Goal: Task Accomplishment & Management: Complete application form

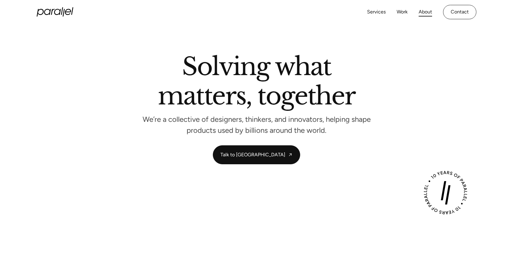
click at [427, 14] on link "About" at bounding box center [425, 12] width 13 height 9
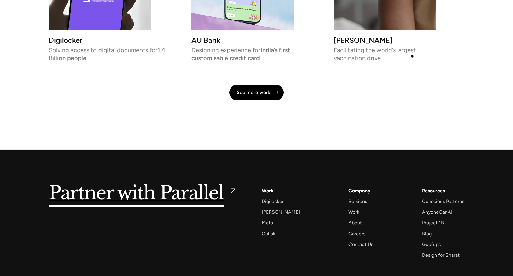
scroll to position [1421, 0]
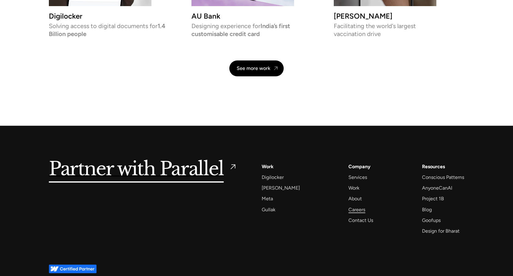
click at [348, 211] on div "Careers" at bounding box center [356, 210] width 17 height 8
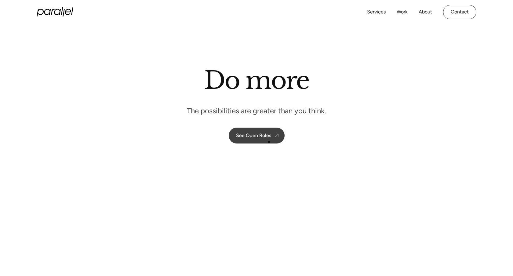
click at [269, 142] on link "See Open Roles" at bounding box center [257, 136] width 56 height 16
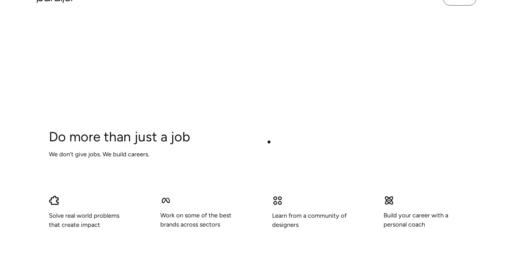
scroll to position [1672, 0]
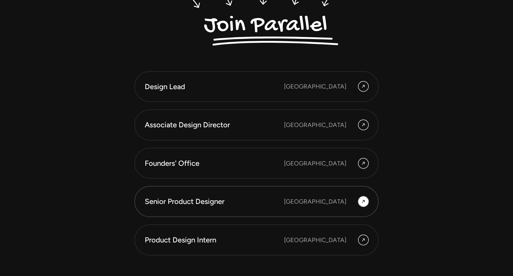
click at [264, 197] on div "Senior Product Designer" at bounding box center [214, 201] width 139 height 10
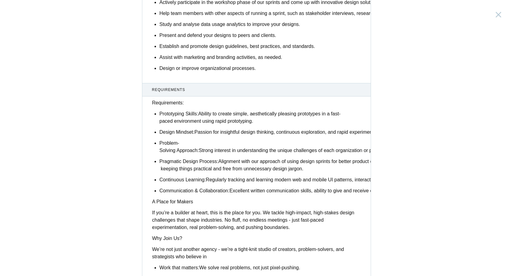
scroll to position [454, 0]
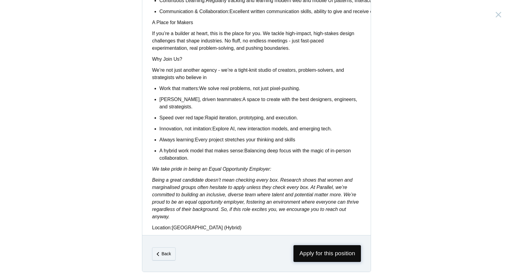
click at [326, 255] on span "Apply for this position" at bounding box center [326, 253] width 67 height 17
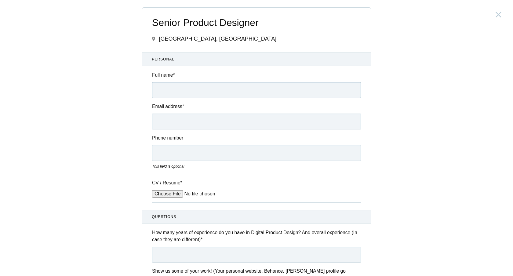
click at [190, 94] on input "Full name *" at bounding box center [256, 90] width 209 height 16
click at [197, 95] on input "Ajay" at bounding box center [256, 90] width 209 height 16
type input "[PERSON_NAME]"
click at [181, 118] on input "Email address *" at bounding box center [256, 122] width 209 height 16
type input "artjay.kumat@gmail.com"
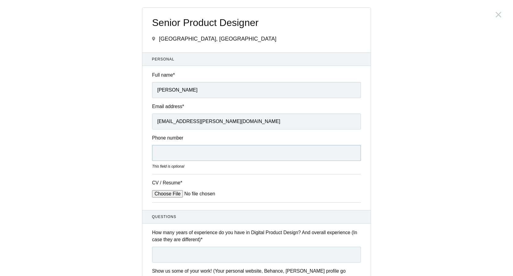
click at [170, 154] on input "Phone number" at bounding box center [256, 153] width 209 height 16
type input "8884881525"
click at [160, 191] on input "CV / Resume *" at bounding box center [198, 193] width 93 height 7
type input "C:\fakepath\Ajay_Kumar_CV.pdf"
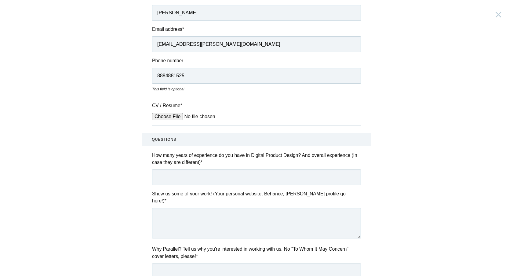
scroll to position [83, 0]
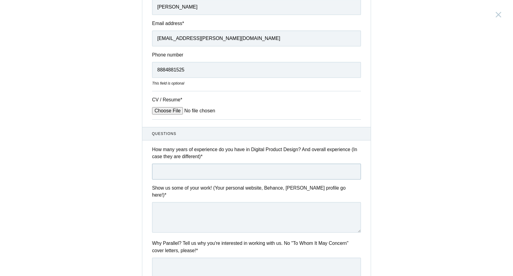
click at [182, 172] on input "text" at bounding box center [256, 172] width 209 height 16
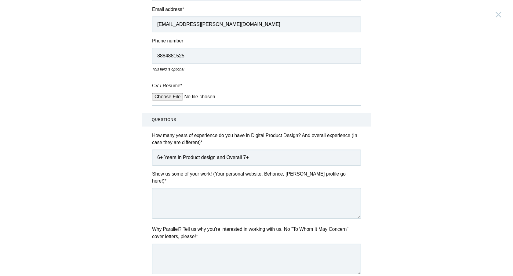
type input "6+ Years in Product design and Overall 7+"
click at [179, 195] on textarea at bounding box center [256, 203] width 209 height 31
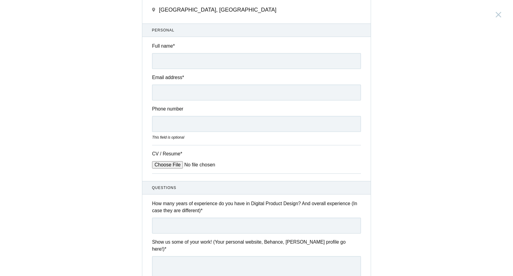
scroll to position [30, 0]
click at [188, 60] on input "Full name *" at bounding box center [256, 60] width 209 height 16
click at [175, 259] on textarea at bounding box center [256, 270] width 209 height 31
paste textarea "[URL][DOMAIN_NAME]"
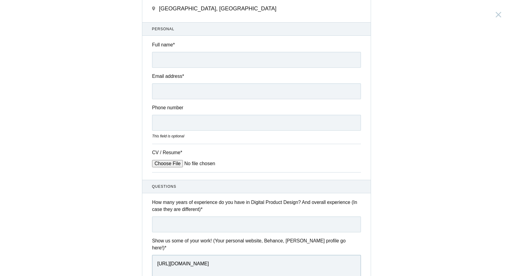
type textarea "[URL][DOMAIN_NAME]"
click at [176, 61] on input "Full name *" at bounding box center [256, 60] width 209 height 16
type input "[PERSON_NAME]"
click at [159, 89] on input "Email address *" at bounding box center [256, 91] width 209 height 16
type input "[EMAIL_ADDRESS][DOMAIN_NAME]"
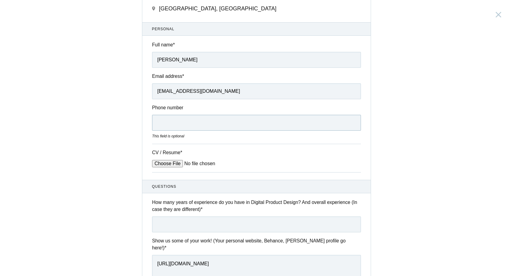
click at [170, 118] on input "Phone number" at bounding box center [256, 123] width 209 height 16
type input "8884881525"
click at [166, 165] on input "CV / Resume *" at bounding box center [198, 163] width 93 height 7
type input "C:\fakepath\Ajay_Kumar_CV.pdf"
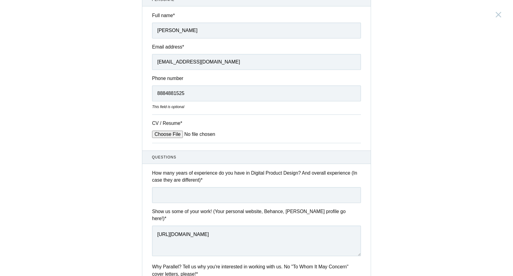
scroll to position [66, 0]
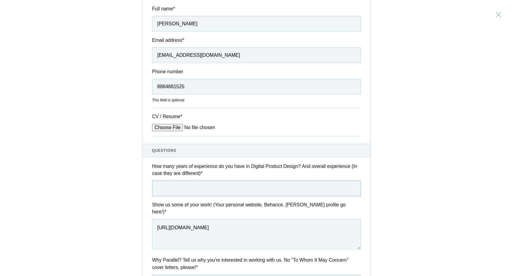
click at [198, 190] on input "text" at bounding box center [256, 188] width 209 height 16
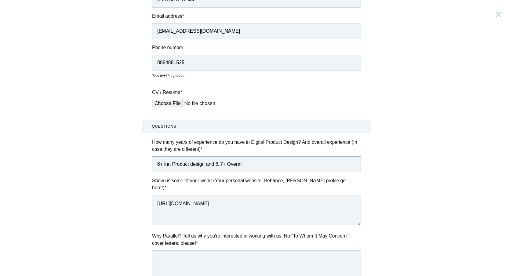
scroll to position [119, 0]
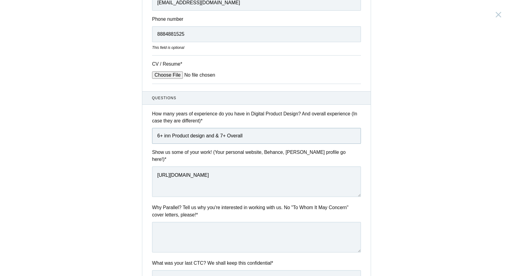
type input "6+ inn Product design and & 7+ Overall"
click at [182, 228] on textarea at bounding box center [256, 237] width 209 height 31
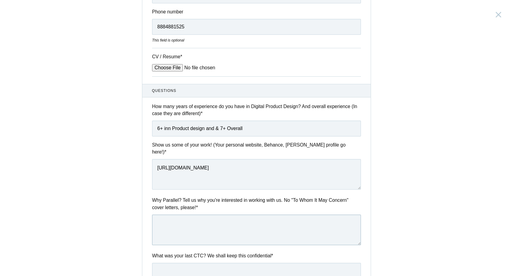
scroll to position [132, 0]
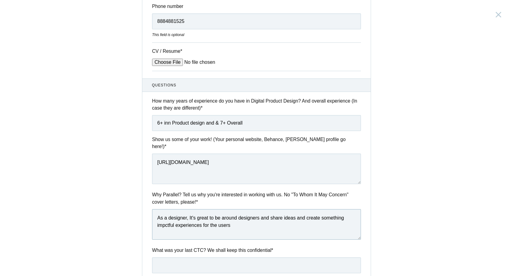
click at [165, 219] on textarea "As a designer, It's great to be around designers and share ideas and create som…" at bounding box center [256, 224] width 209 height 31
click at [241, 220] on textarea "As a designer, It's great to be around designers and share ideas and create som…" at bounding box center [256, 224] width 209 height 31
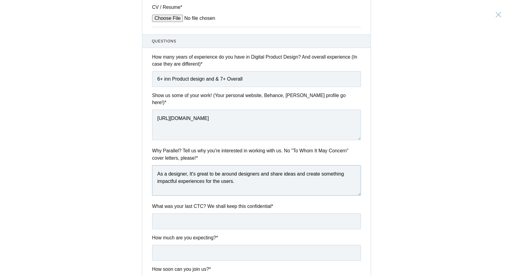
type textarea "As a designer, It's great to be around designers and share ideas and create som…"
click at [222, 217] on input "text" at bounding box center [256, 221] width 209 height 16
type input "1800000"
click at [210, 250] on input "text" at bounding box center [256, 253] width 209 height 16
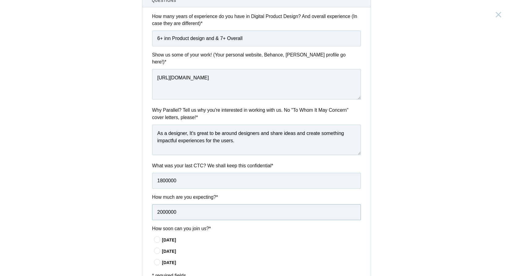
scroll to position [248, 0]
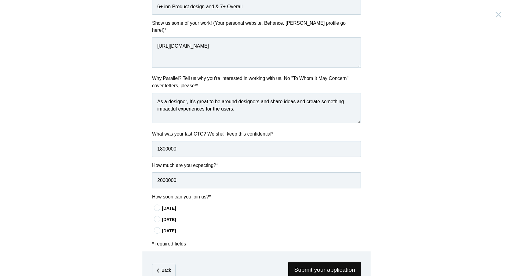
type input "2000000"
click at [160, 206] on icon at bounding box center [157, 208] width 11 height 4
click at [0, 0] on input"] "[DATE]" at bounding box center [0, 0] width 0 height 0
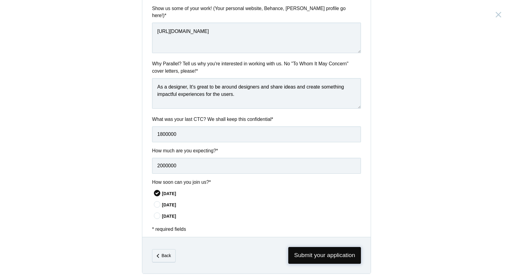
click at [301, 247] on span "Submit your application" at bounding box center [324, 255] width 73 height 17
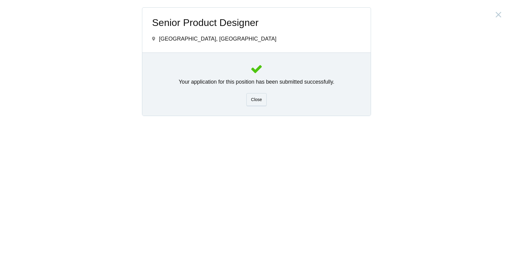
scroll to position [0, 0]
click at [257, 100] on span "Close" at bounding box center [256, 99] width 11 height 5
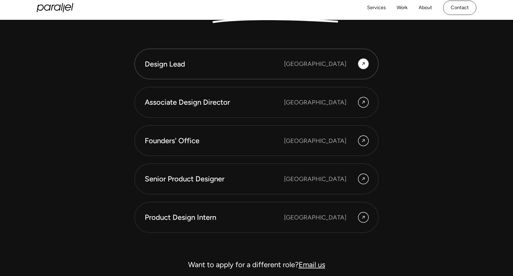
click at [268, 79] on link "Design Lead [GEOGRAPHIC_DATA]" at bounding box center [256, 64] width 244 height 31
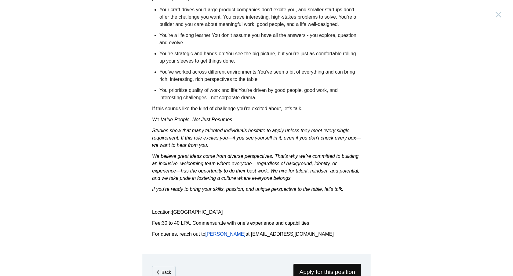
scroll to position [942, 0]
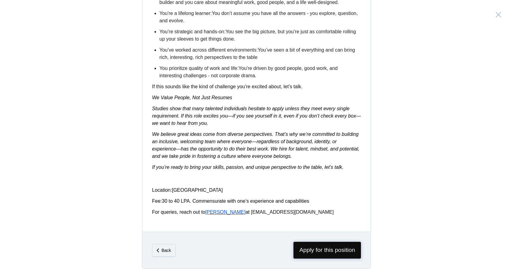
click at [319, 253] on span "Apply for this position" at bounding box center [326, 250] width 67 height 17
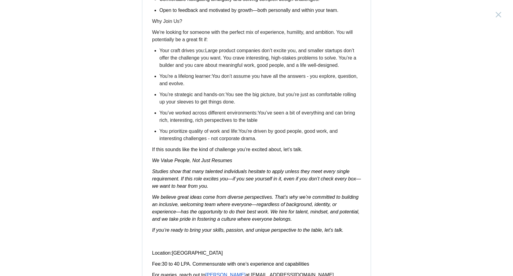
scroll to position [942, 0]
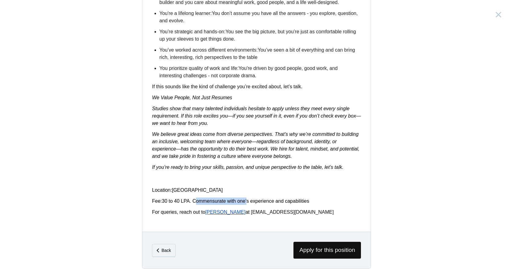
drag, startPoint x: 194, startPoint y: 200, endPoint x: 247, endPoint y: 200, distance: 53.1
click at [247, 200] on span "30 to 40 LPA. Commensurate with one’s experience and capabilities" at bounding box center [235, 201] width 147 height 5
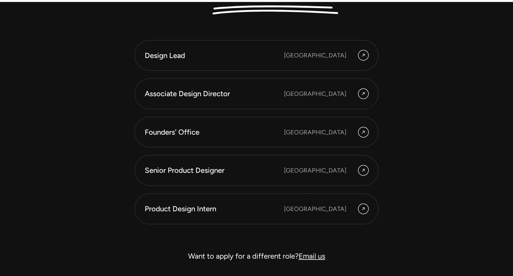
scroll to position [1694, 0]
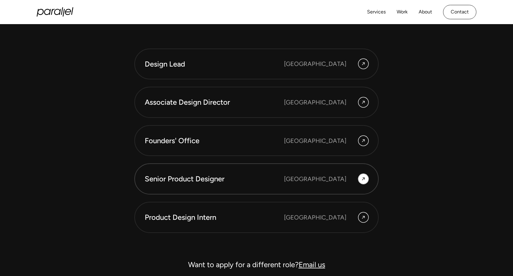
click at [356, 179] on div "[GEOGRAPHIC_DATA]" at bounding box center [326, 179] width 84 height 10
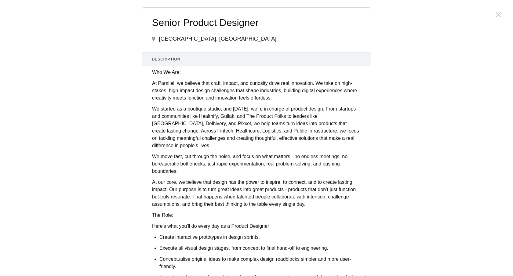
scroll to position [454, 0]
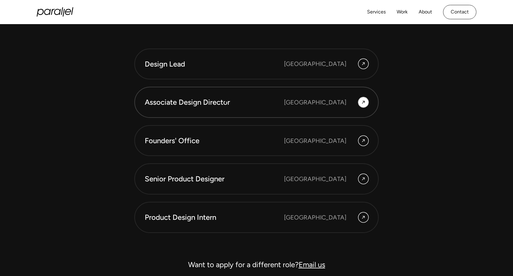
click at [226, 101] on div "Associate Design Director" at bounding box center [214, 102] width 139 height 10
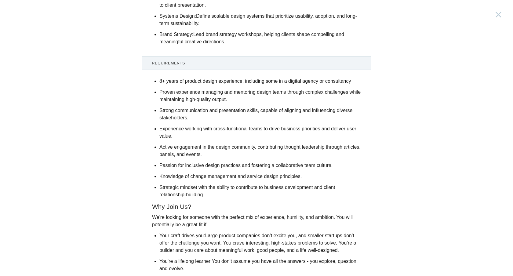
scroll to position [807, 0]
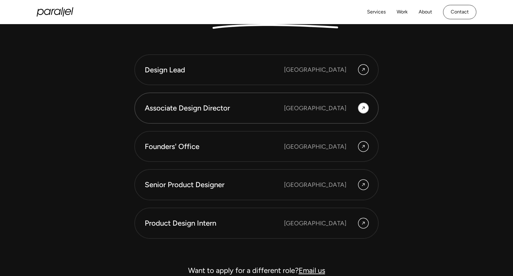
scroll to position [1688, 0]
click at [232, 70] on div "Design Lead" at bounding box center [214, 70] width 139 height 10
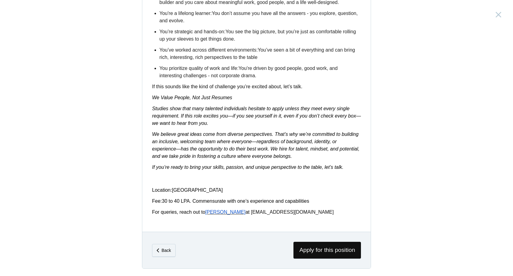
scroll to position [942, 0]
click at [331, 253] on span "Apply for this position" at bounding box center [326, 250] width 67 height 17
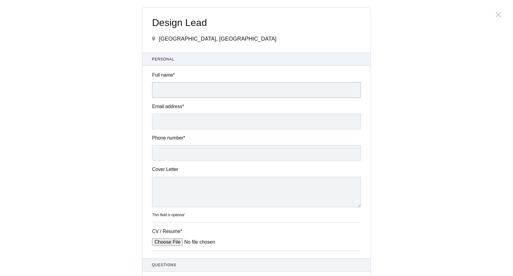
click at [210, 91] on input "Full name *" at bounding box center [256, 90] width 209 height 16
type input "[PERSON_NAME]"
click at [192, 117] on input "Email address *" at bounding box center [256, 122] width 209 height 16
type input "[EMAIL_ADDRESS][DOMAIN_NAME]"
click at [182, 153] on input "Phone number *" at bounding box center [256, 153] width 209 height 16
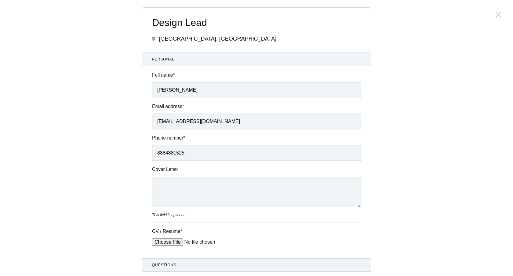
type input "8884881525"
click at [173, 184] on textarea "Cover Letter" at bounding box center [256, 192] width 209 height 31
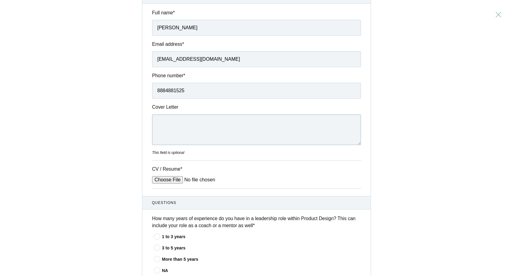
scroll to position [63, 0]
click at [172, 181] on input "CV / Resume *" at bounding box center [198, 179] width 93 height 7
type input "C:\fakepath\Ajay_Kumar_CV.pdf"
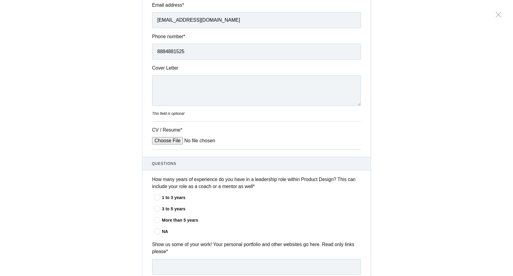
click at [173, 201] on div "1 to 3 years" at bounding box center [261, 198] width 199 height 6
click at [0, 0] on input"] "1 to 3 years" at bounding box center [0, 0] width 0 height 0
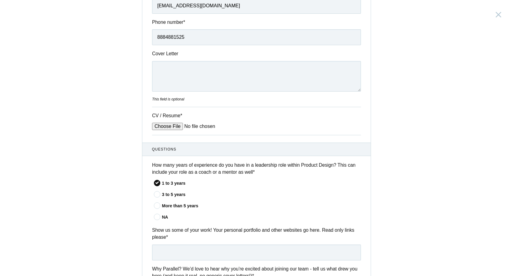
scroll to position [128, 0]
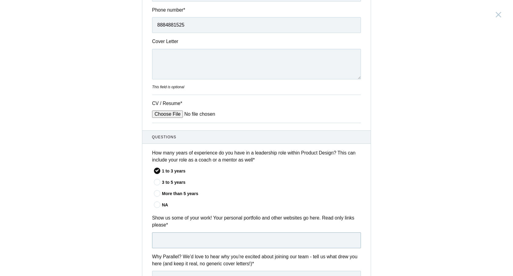
click at [181, 239] on input "text" at bounding box center [256, 240] width 209 height 16
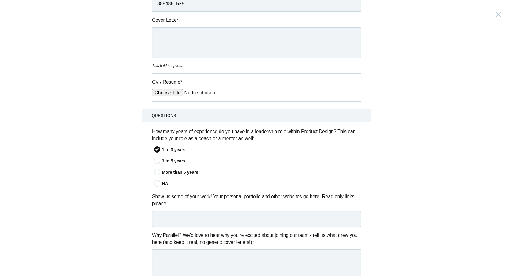
paste input "[URL][DOMAIN_NAME]"
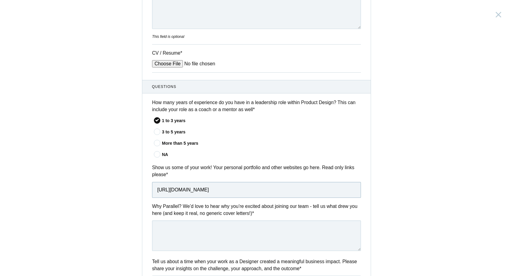
scroll to position [180, 0]
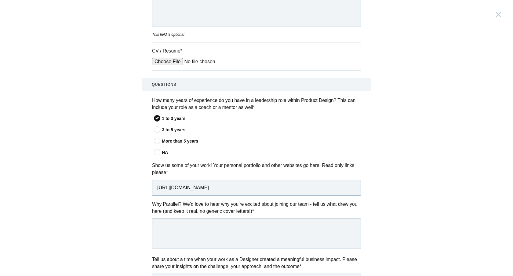
type input "[URL][DOMAIN_NAME]"
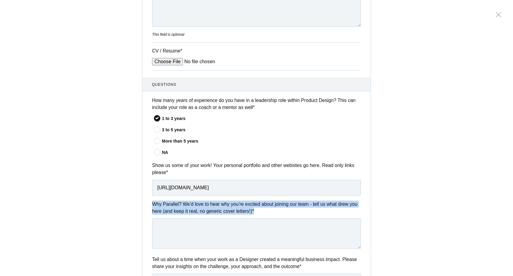
drag, startPoint x: 151, startPoint y: 204, endPoint x: 272, endPoint y: 211, distance: 121.2
click at [272, 211] on div "Why Parallel? We’d love to hear why you’re excited about joining our team - tel…" at bounding box center [256, 226] width 228 height 50
copy label "Why Parallel? We’d love to hear why you’re excited about joining our team - tel…"
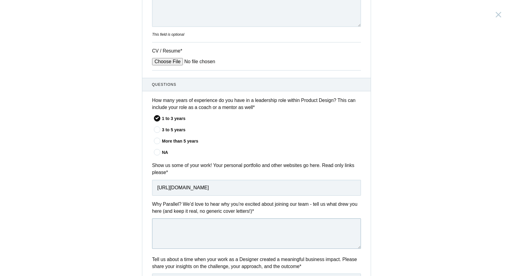
click at [167, 243] on textarea at bounding box center [256, 233] width 209 height 31
paste textarea "I believe in your mission to turn complex financial data into clear, actionable…"
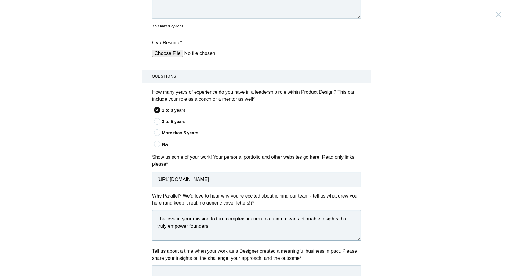
scroll to position [261, 0]
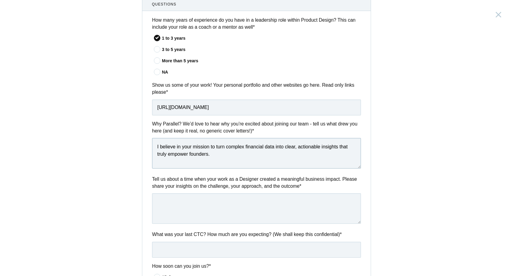
type textarea "I believe in your mission to turn complex financial data into clear, actionable…"
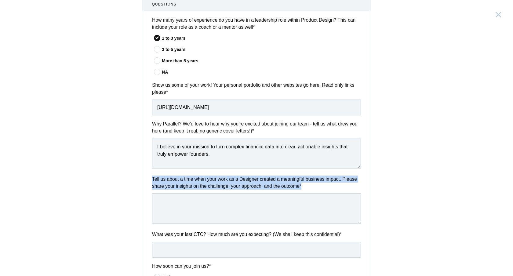
drag, startPoint x: 151, startPoint y: 178, endPoint x: 327, endPoint y: 189, distance: 176.3
click at [327, 189] on div "Tell us about a time when your work as a Designer created a meaningful business…" at bounding box center [256, 201] width 228 height 50
copy label "Tell us about a time when your work as a Designer created a meaningful business…"
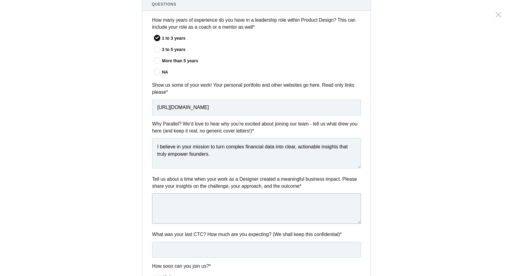
click at [188, 212] on textarea at bounding box center [256, 208] width 209 height 31
paste textarea "In one of my past projects, the product dashboard was confusing and users weren…"
type textarea "In one of my past projects, the product dashboard was confusing and users weren…"
paste textarea "In one of my past projects, the product dashboard was confusing and users weren…"
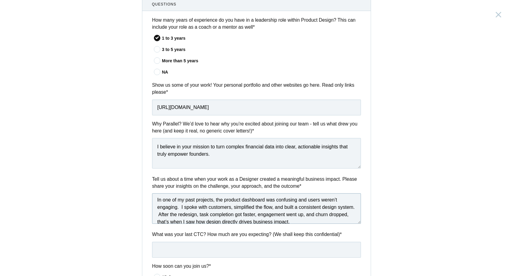
scroll to position [9, 0]
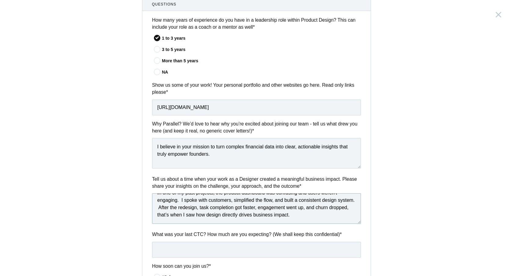
type textarea "In one of my past projects, the product dashboard was confusing and users weren…"
click at [180, 251] on input "text" at bounding box center [256, 250] width 209 height 16
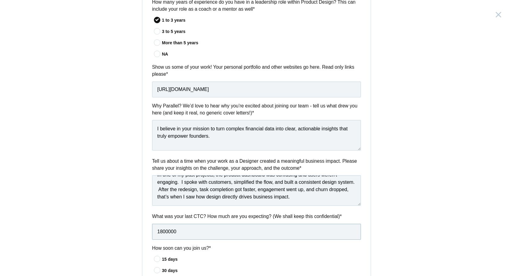
scroll to position [279, 0]
drag, startPoint x: 220, startPoint y: 233, endPoint x: 297, endPoint y: 233, distance: 76.7
click at [297, 233] on input "1800000, Can be discussed after my performance" at bounding box center [256, 232] width 209 height 16
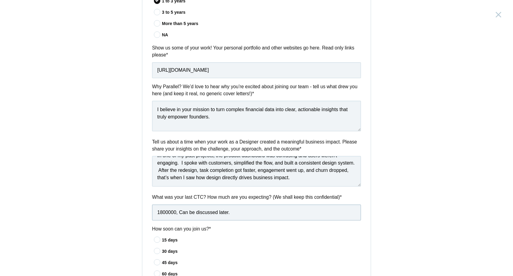
scroll to position [306, 0]
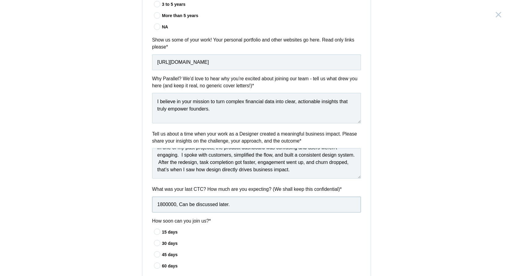
type input "1800000, Can be discussed later."
click at [157, 234] on icon at bounding box center [157, 232] width 11 height 4
click at [0, 0] on input"] "15 days" at bounding box center [0, 0] width 0 height 0
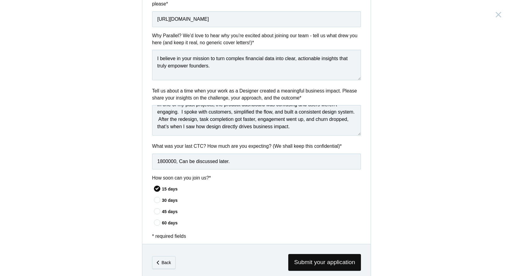
scroll to position [363, 0]
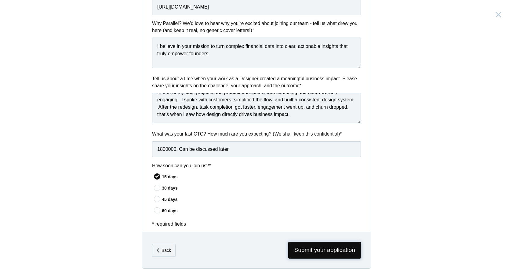
click at [322, 253] on span "Submit your application" at bounding box center [324, 250] width 73 height 17
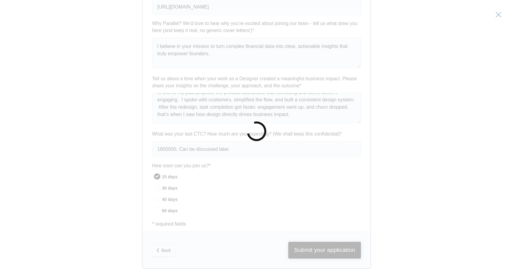
scroll to position [0, 0]
